Goal: Information Seeking & Learning: Learn about a topic

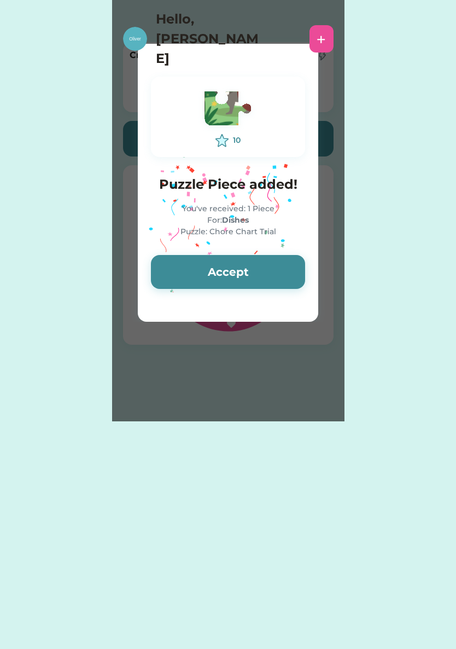
click at [186, 276] on button "Accept" at bounding box center [228, 272] width 154 height 34
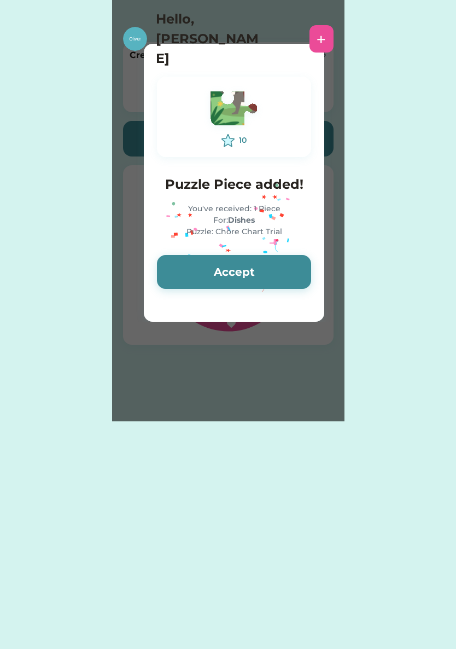
click at [196, 274] on button "Accept" at bounding box center [234, 272] width 154 height 34
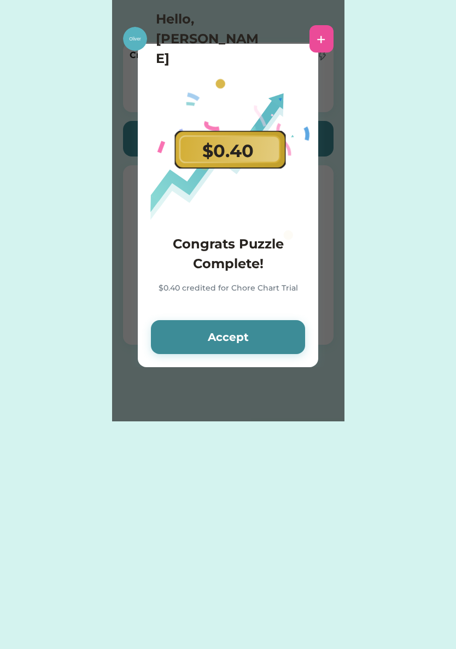
click at [176, 334] on button "Accept" at bounding box center [228, 337] width 154 height 34
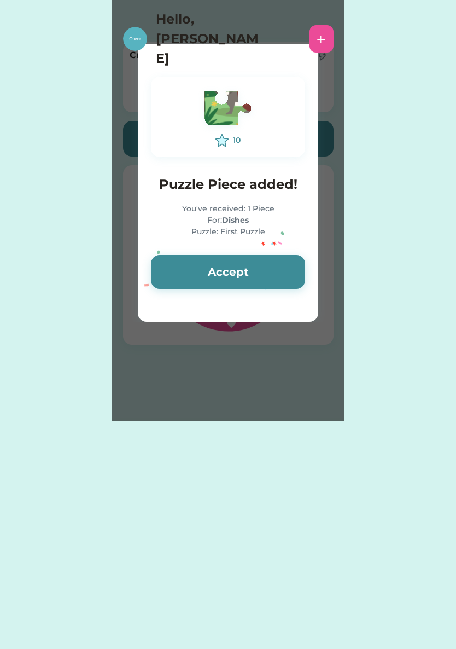
click at [201, 276] on button "Accept" at bounding box center [228, 272] width 154 height 34
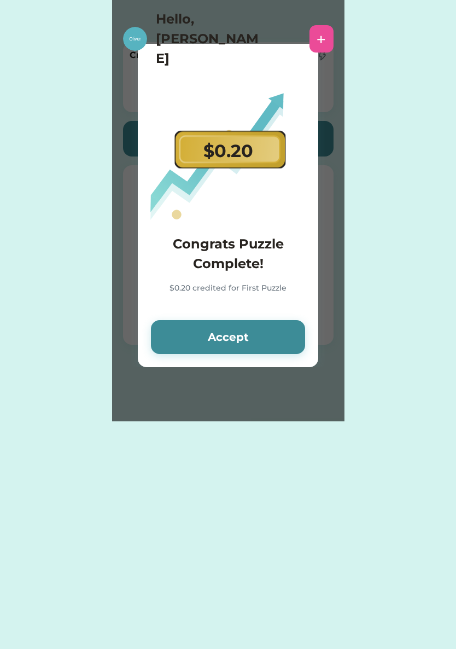
click at [195, 337] on button "Accept" at bounding box center [228, 337] width 154 height 34
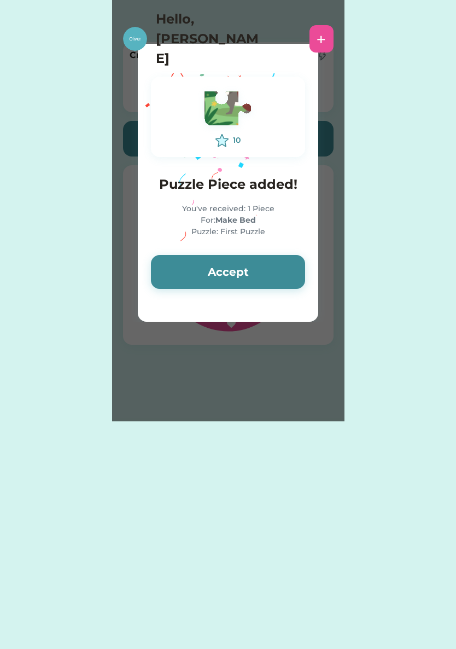
click at [169, 281] on button "Accept" at bounding box center [228, 272] width 154 height 34
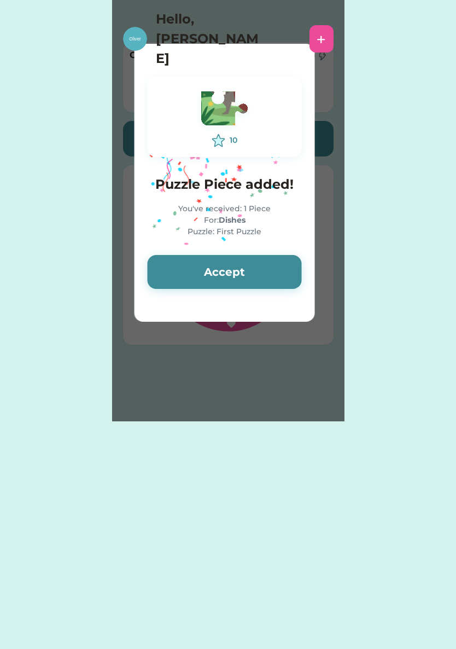
click at [178, 263] on button "Accept" at bounding box center [225, 272] width 154 height 34
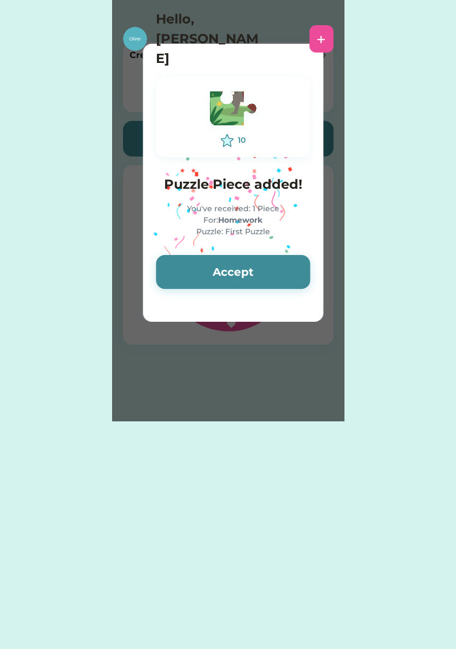
click at [189, 261] on button "Accept" at bounding box center [233, 272] width 154 height 34
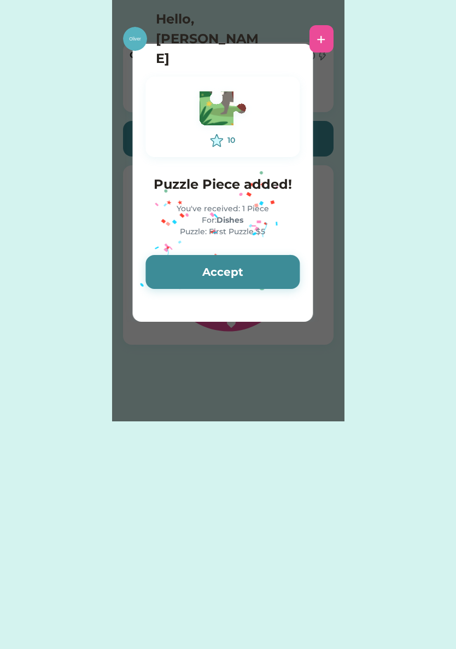
click at [197, 267] on button "Accept" at bounding box center [222, 272] width 154 height 34
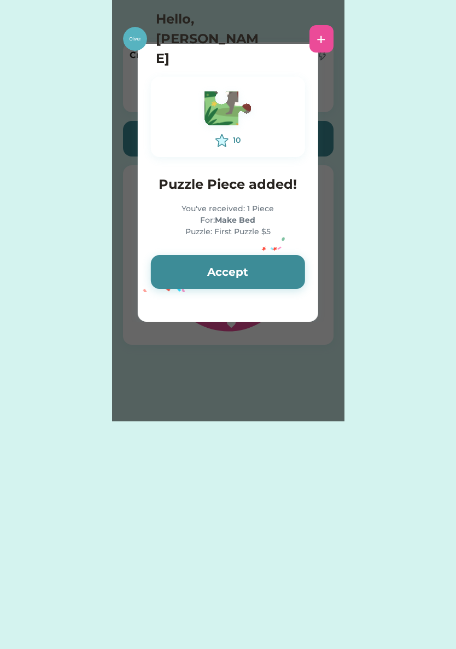
click at [195, 277] on button "Accept" at bounding box center [228, 272] width 154 height 34
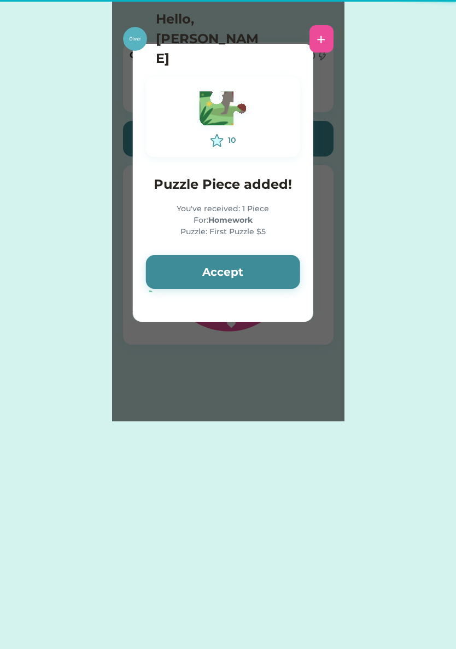
click at [207, 281] on button "Accept" at bounding box center [223, 272] width 154 height 34
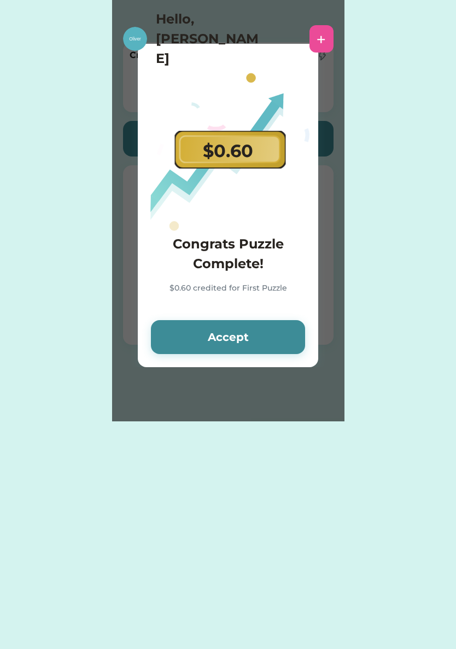
click at [266, 344] on button "Accept" at bounding box center [228, 337] width 154 height 34
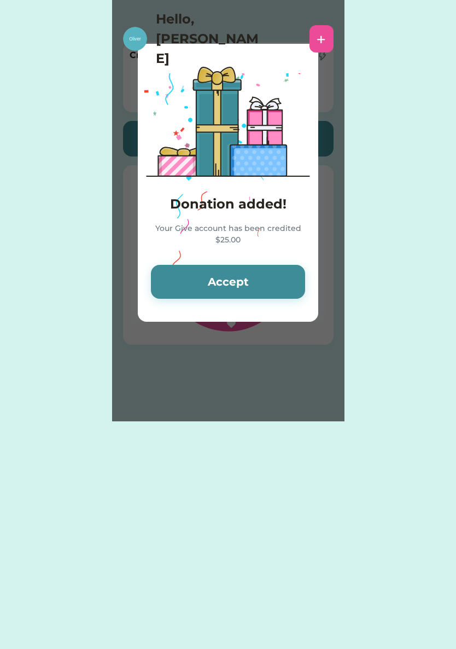
click at [270, 287] on button "Accept" at bounding box center [228, 282] width 154 height 34
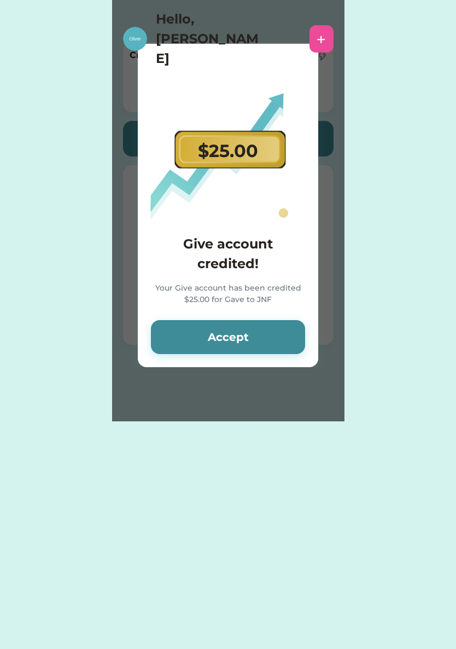
click at [276, 339] on button "Accept" at bounding box center [228, 337] width 154 height 34
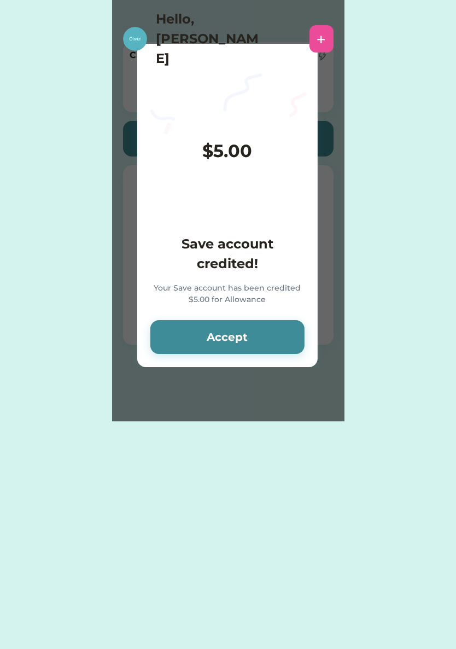
click at [268, 328] on button "Accept" at bounding box center [227, 337] width 154 height 34
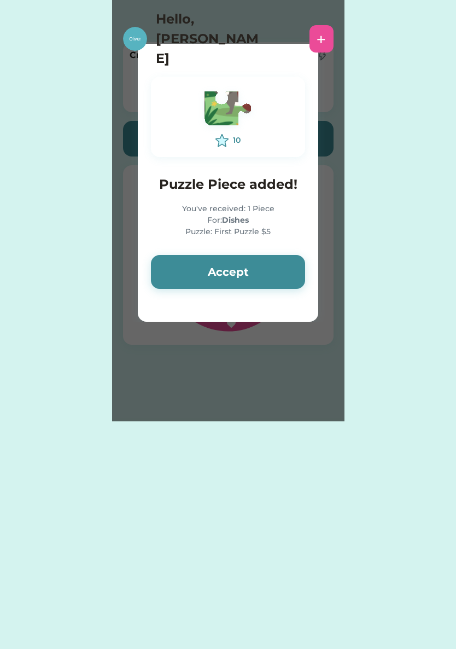
click at [271, 319] on icon "Lottie animation" at bounding box center [222, 182] width 164 height 273
click at [272, 281] on button "Accept" at bounding box center [228, 272] width 154 height 34
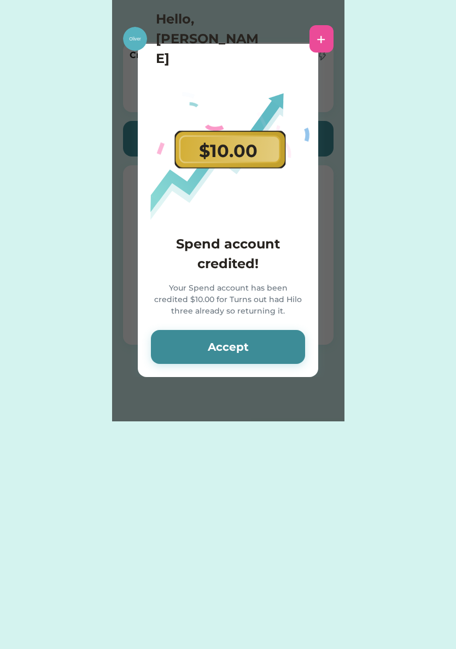
click at [236, 362] on button "Accept" at bounding box center [228, 347] width 154 height 34
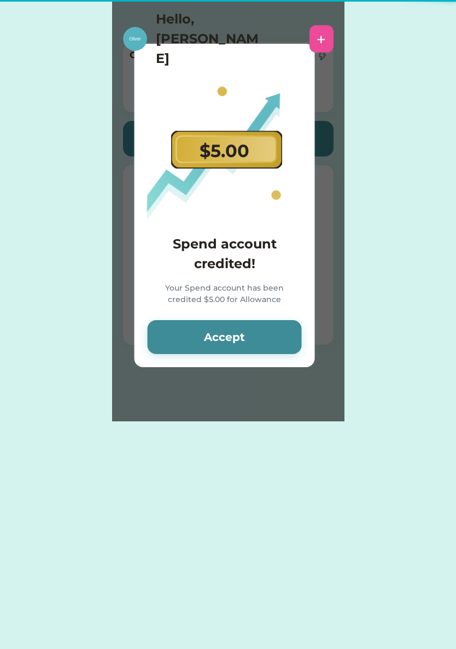
click at [235, 342] on button "Accept" at bounding box center [225, 337] width 154 height 34
click at [248, 339] on button "Accept" at bounding box center [225, 337] width 154 height 34
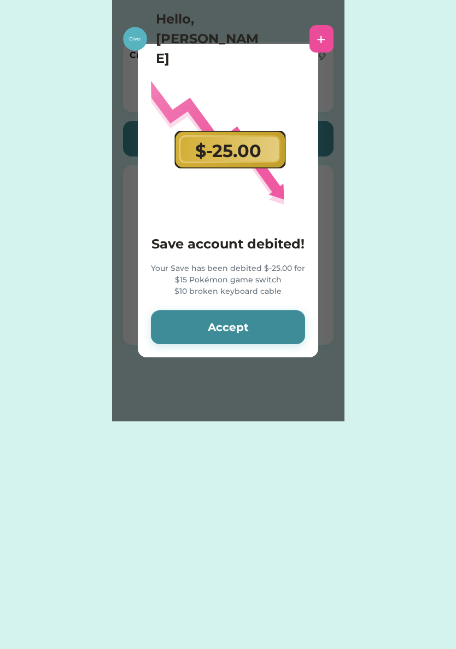
click at [246, 319] on button "Accept" at bounding box center [228, 327] width 154 height 34
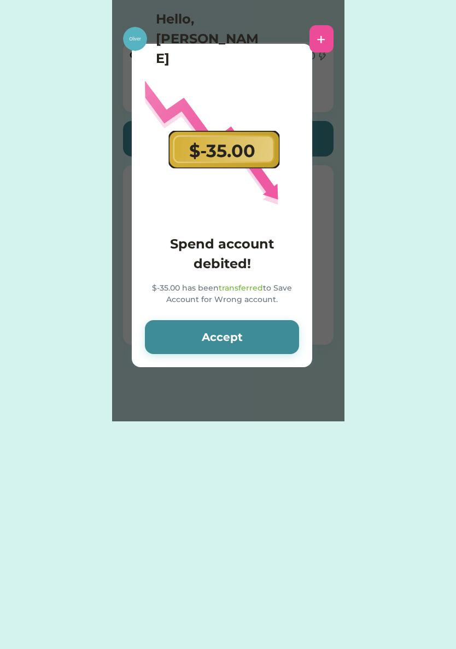
click at [264, 328] on button "Accept" at bounding box center [222, 337] width 154 height 34
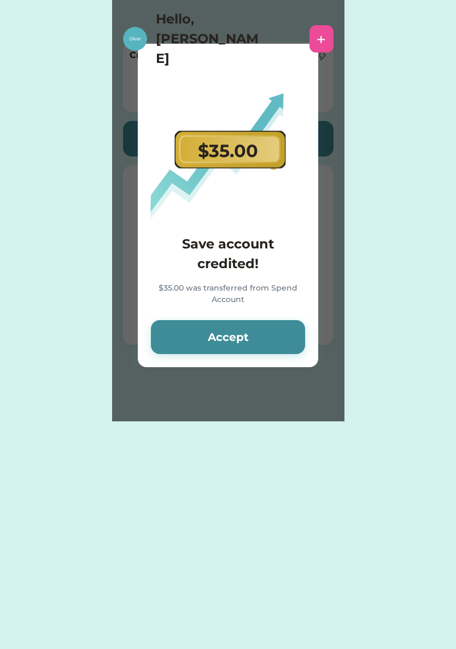
click at [269, 341] on button "Accept" at bounding box center [228, 337] width 154 height 34
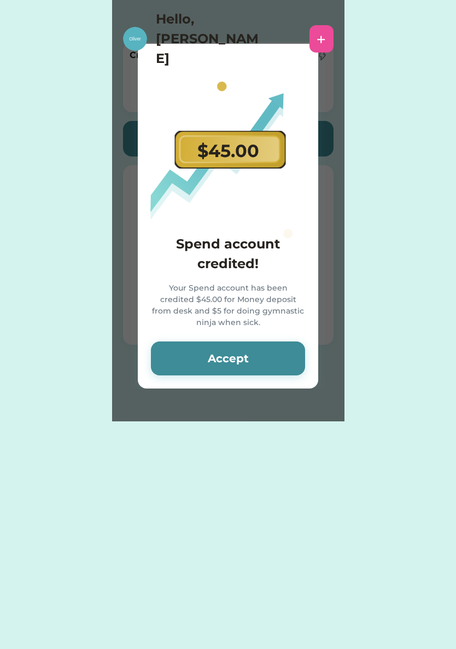
click at [254, 355] on button "Accept" at bounding box center [228, 358] width 154 height 34
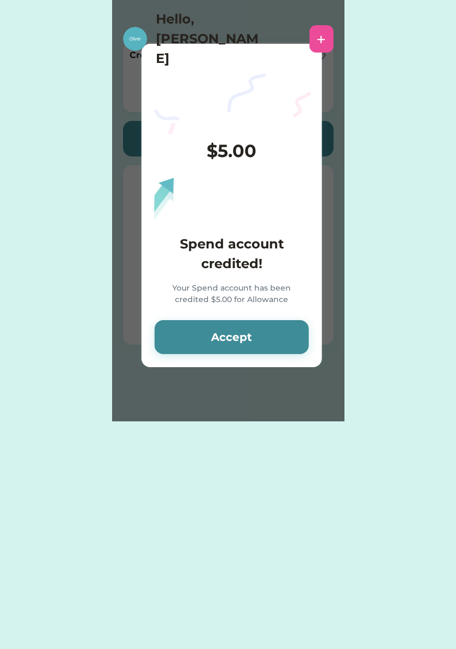
click at [249, 365] on div "$5.00 Spend account credited! Your Spend account has been credited $5.00 for Al…" at bounding box center [232, 205] width 180 height 323
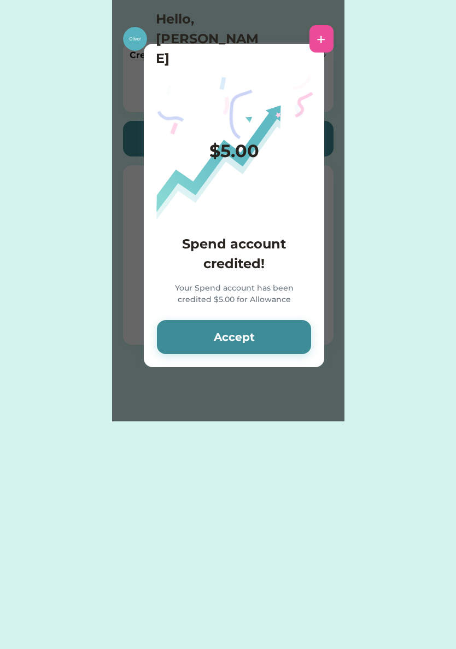
click at [253, 339] on button "Accept" at bounding box center [234, 337] width 154 height 34
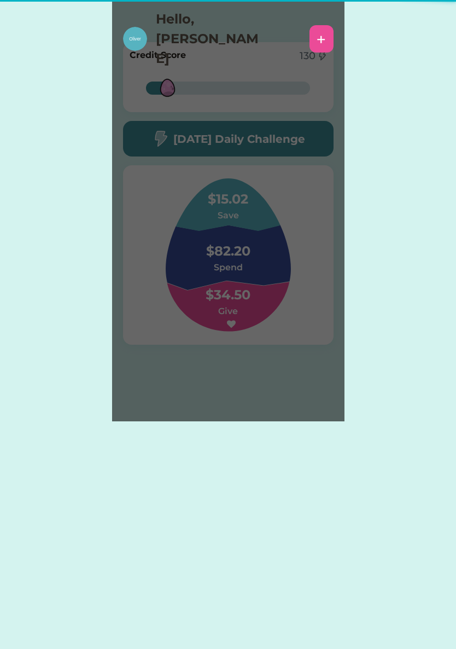
click at [254, 334] on div "Please wait $5.00 Spend account credited! Your Spend account has been credited …" at bounding box center [228, 210] width 232 height 421
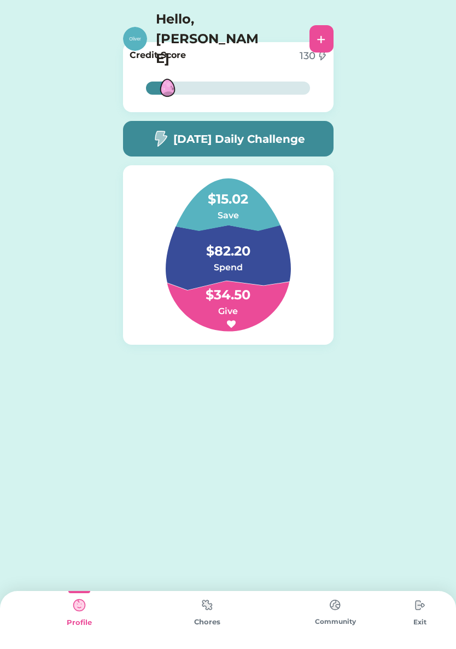
click at [240, 198] on h4 "$15.02" at bounding box center [227, 193] width 109 height 31
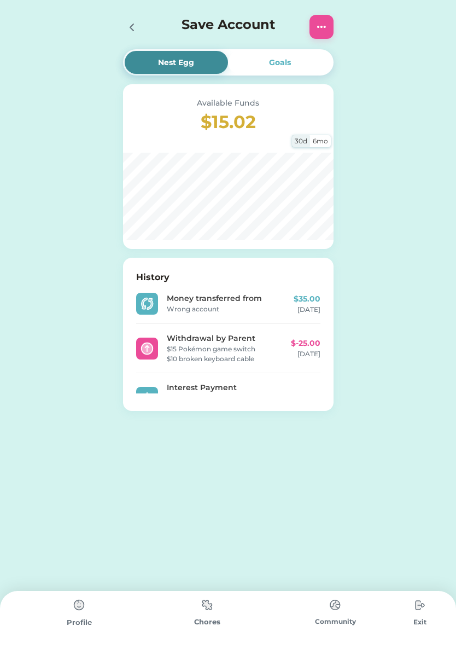
click at [380, 85] on div "Nest Egg Goals Available Funds $15.02 30d 6mo History Money transferred from Wr…" at bounding box center [228, 238] width 456 height 476
click at [82, 358] on div "Nest Egg Goals Available Funds $15.02 30d 6mo History Money transferred from Wr…" at bounding box center [228, 238] width 456 height 476
click at [126, 28] on icon at bounding box center [131, 27] width 13 height 13
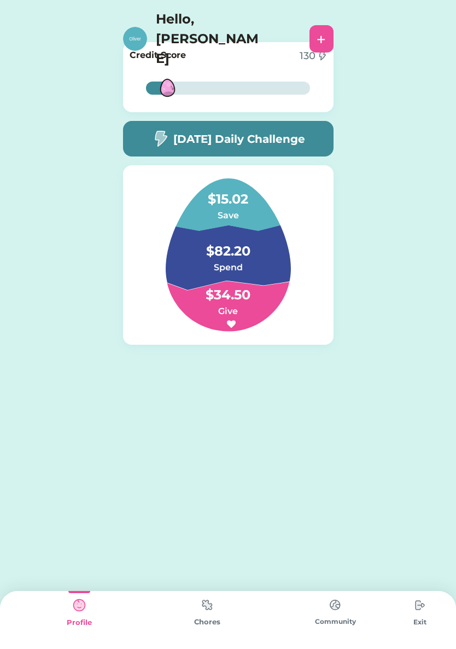
click at [224, 263] on h6 "Spend" at bounding box center [227, 267] width 109 height 13
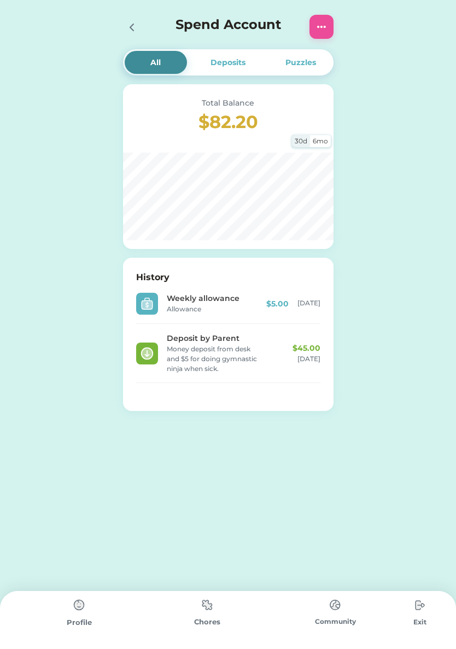
click at [67, 323] on div "Nest Egg Goals Available Funds $15.02 30d 6mo History Money transferred from Wr…" at bounding box center [228, 238] width 456 height 476
click at [124, 12] on div "Spend Account" at bounding box center [228, 26] width 232 height 35
click at [141, 32] on div at bounding box center [135, 27] width 24 height 24
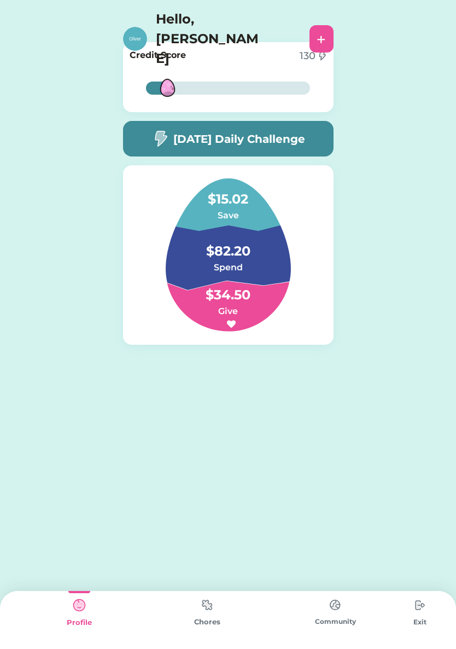
click at [140, 27] on img at bounding box center [135, 39] width 24 height 24
click at [310, 69] on div "Credit Score 130 15% 15%" at bounding box center [228, 77] width 211 height 70
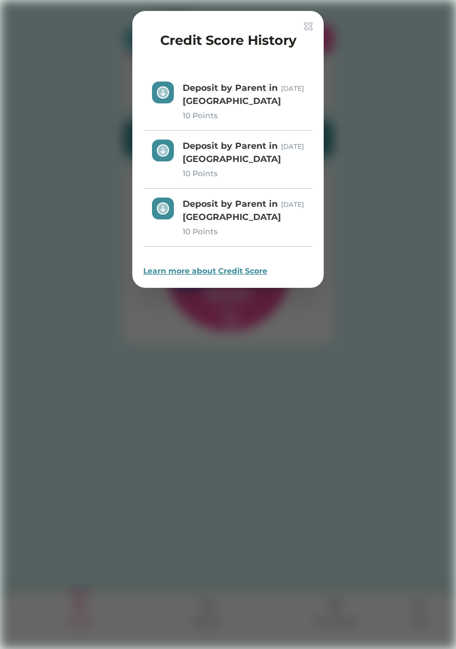
click at [302, 10] on div at bounding box center [228, 324] width 456 height 649
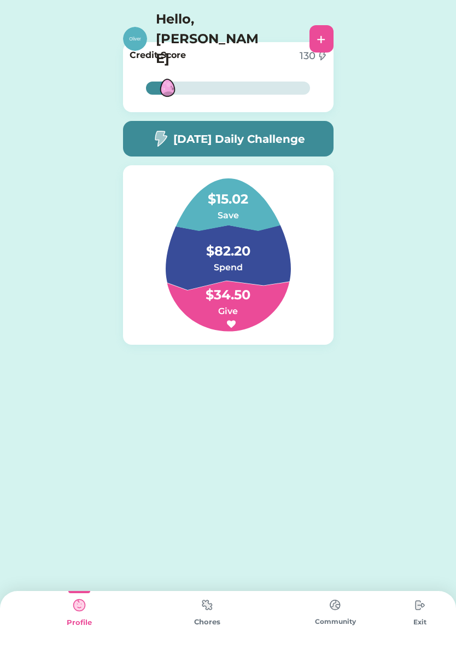
click at [308, 28] on div "Hello, [PERSON_NAME] +" at bounding box center [228, 38] width 232 height 59
click at [179, 144] on h5 "[DATE] Daily Challenge" at bounding box center [239, 139] width 132 height 16
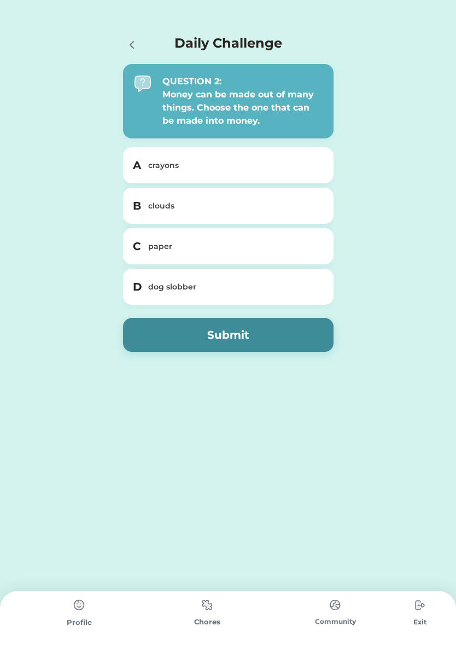
click at [125, 37] on div at bounding box center [131, 44] width 16 height 16
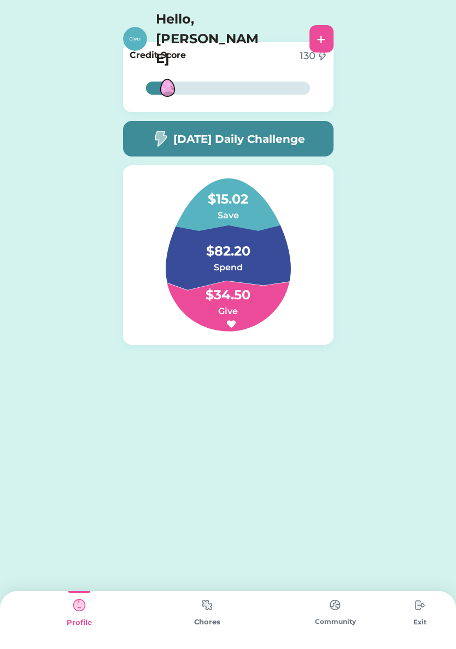
click at [151, 141] on img at bounding box center [160, 138] width 18 height 17
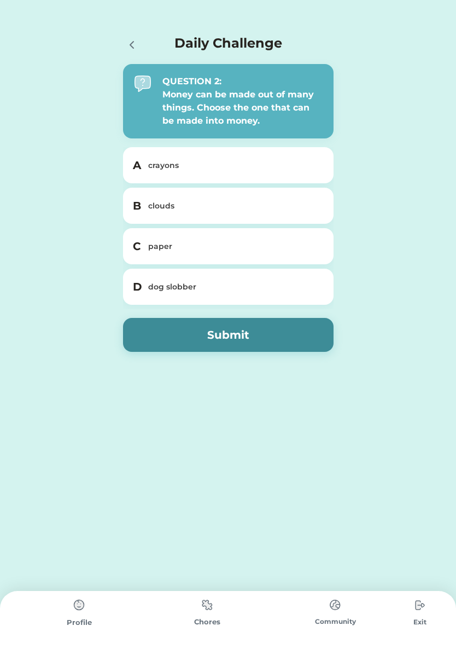
click at [139, 248] on h5 "C" at bounding box center [137, 246] width 9 height 16
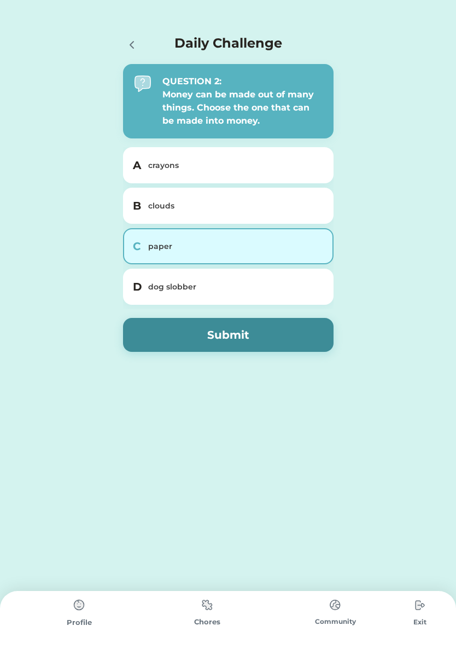
click at [169, 332] on button "Submit" at bounding box center [228, 335] width 211 height 34
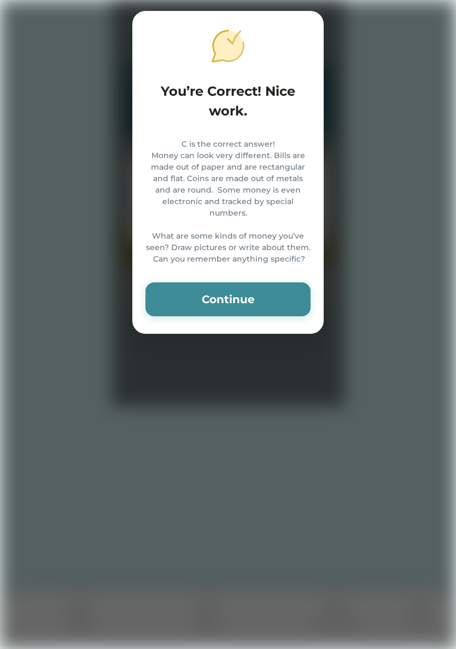
click at [193, 295] on button "Continue" at bounding box center [227, 299] width 165 height 34
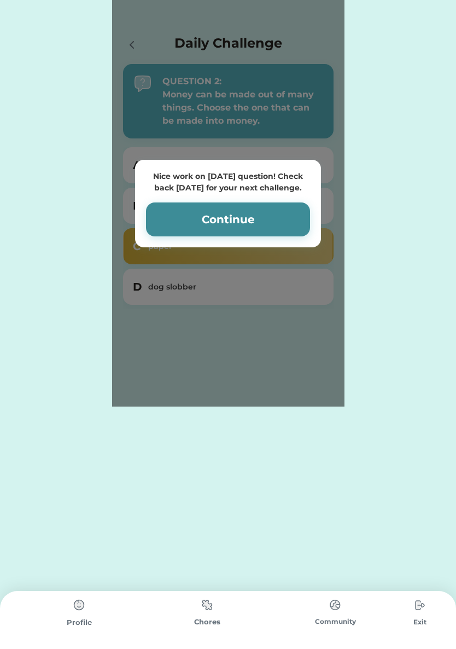
click at [197, 214] on button "Continue" at bounding box center [228, 219] width 164 height 34
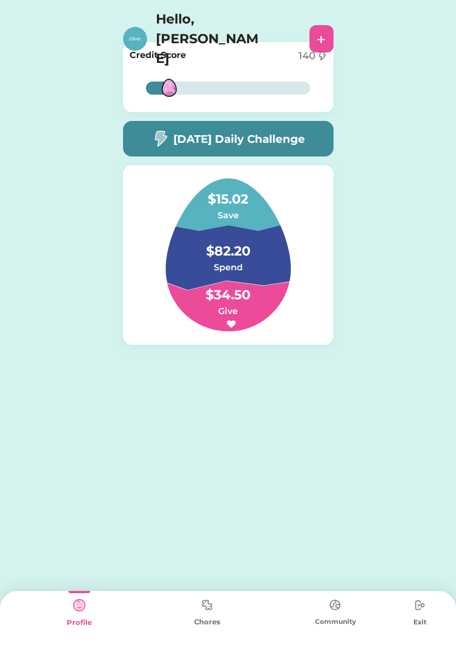
click at [165, 144] on img at bounding box center [160, 138] width 18 height 17
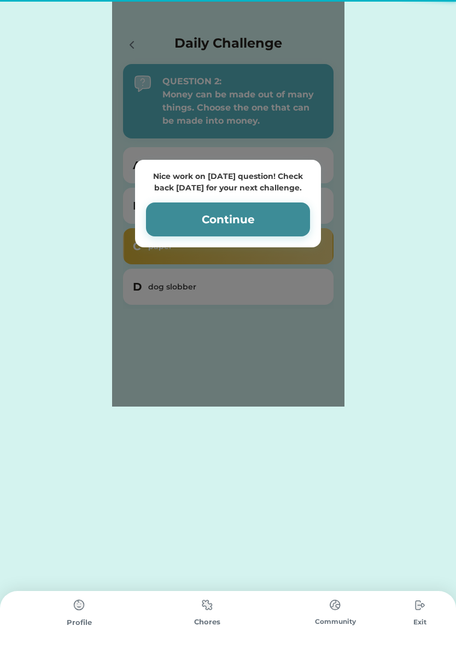
click at [194, 144] on div "Nice work on [DATE] question! Check back [DATE] for your next challenge. Contin…" at bounding box center [228, 203] width 232 height 406
click at [207, 220] on button "Continue" at bounding box center [228, 219] width 164 height 34
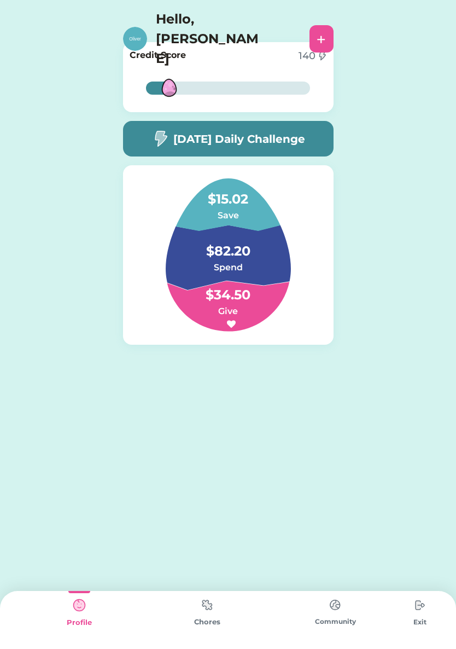
click at [221, 142] on h5 "[DATE] Daily Challenge" at bounding box center [239, 139] width 132 height 16
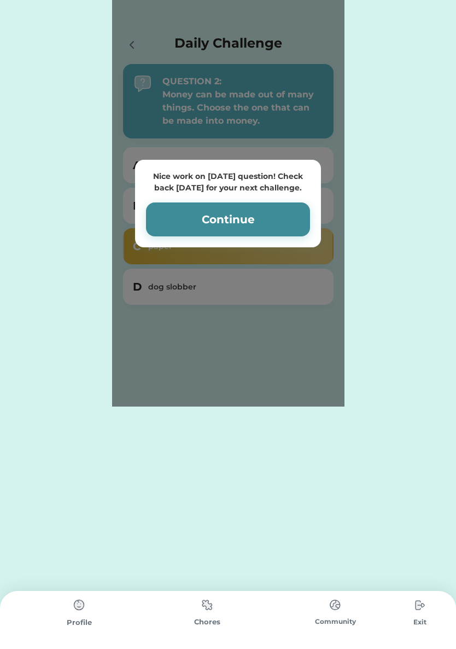
click at [167, 228] on button "Continue" at bounding box center [228, 219] width 164 height 34
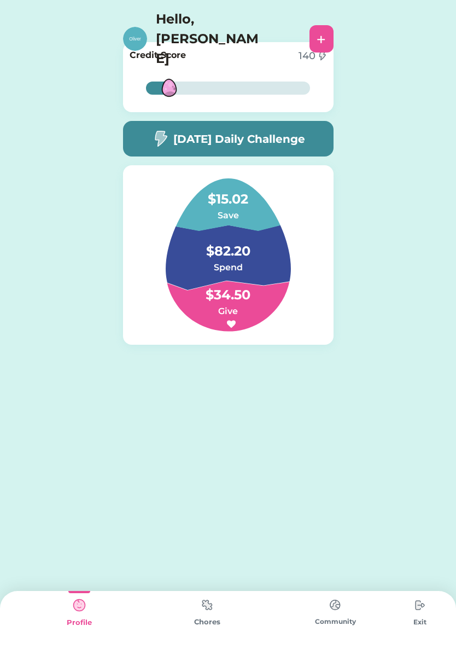
click at [317, 7] on div "Hello, [PERSON_NAME] +" at bounding box center [228, 36] width 456 height 73
click at [317, 31] on div "+" at bounding box center [321, 39] width 9 height 16
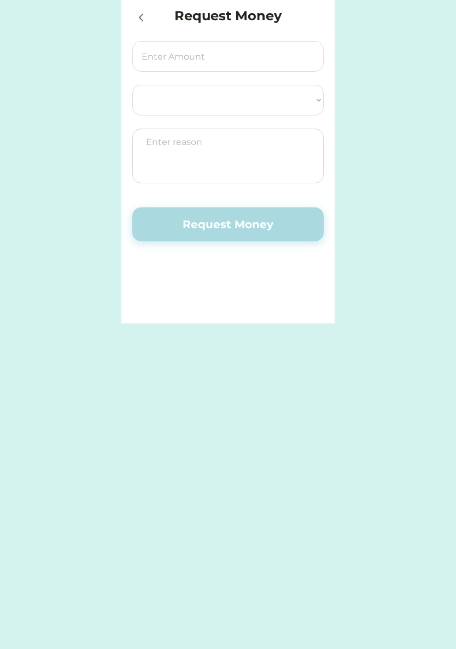
select select ""PLACEHOLDER_1427118222253""
click at [313, 13] on div at bounding box center [313, 17] width 22 height 22
click at [78, 205] on div "Request Money Select Account Community Healthcare FCU Save Give Spend Request M…" at bounding box center [228, 161] width 456 height 323
click at [137, 18] on icon at bounding box center [141, 17] width 13 height 13
